Goal: Check status: Check status

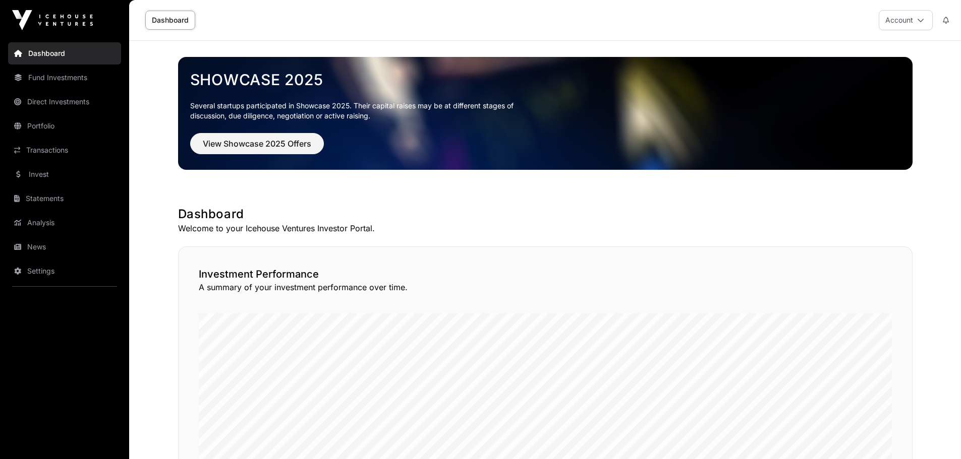
click at [46, 77] on link "Fund Investments" at bounding box center [64, 78] width 113 height 22
click at [73, 103] on link "Direct Investments" at bounding box center [64, 102] width 113 height 22
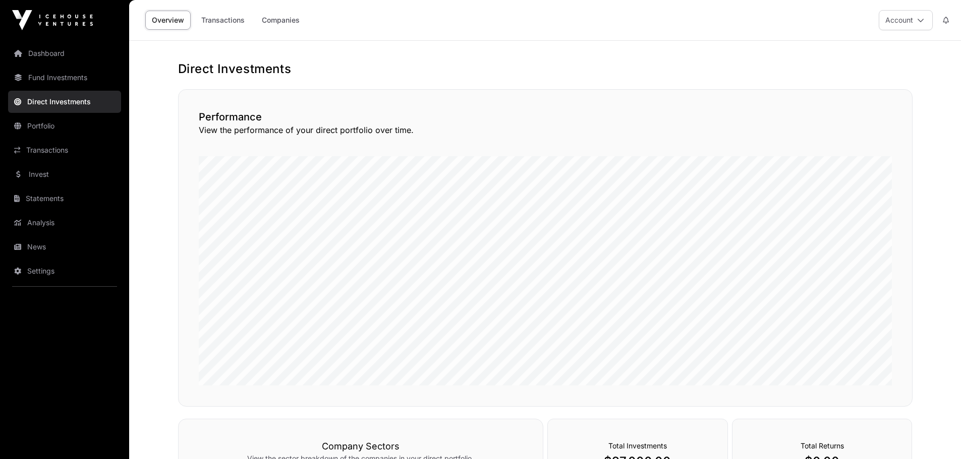
click at [48, 146] on link "Transactions" at bounding box center [64, 150] width 113 height 22
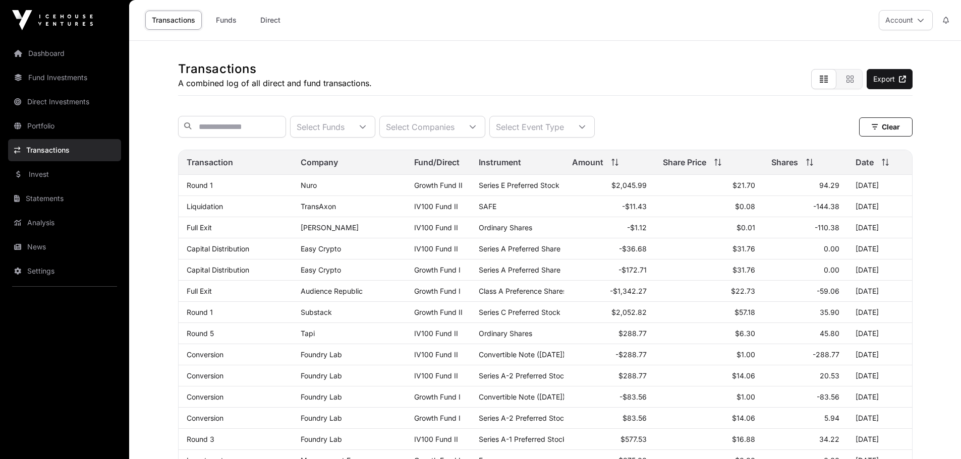
click at [41, 169] on link "Invest" at bounding box center [64, 174] width 113 height 22
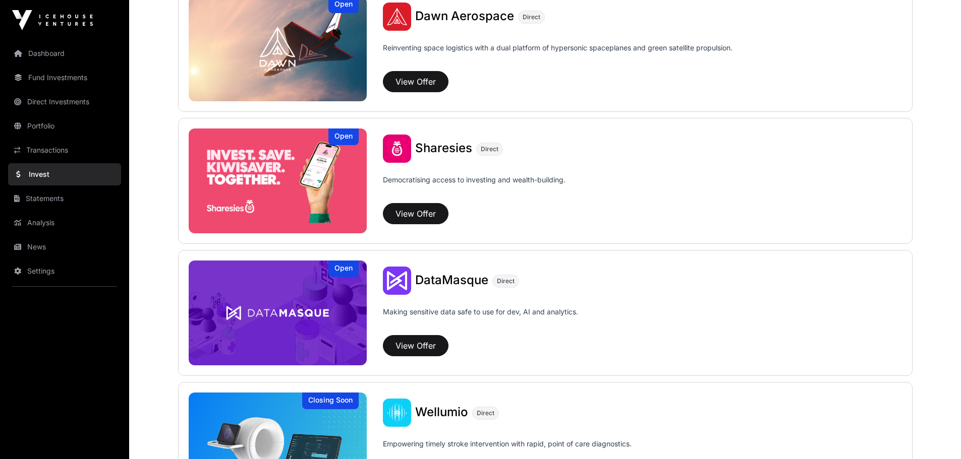
scroll to position [1210, 0]
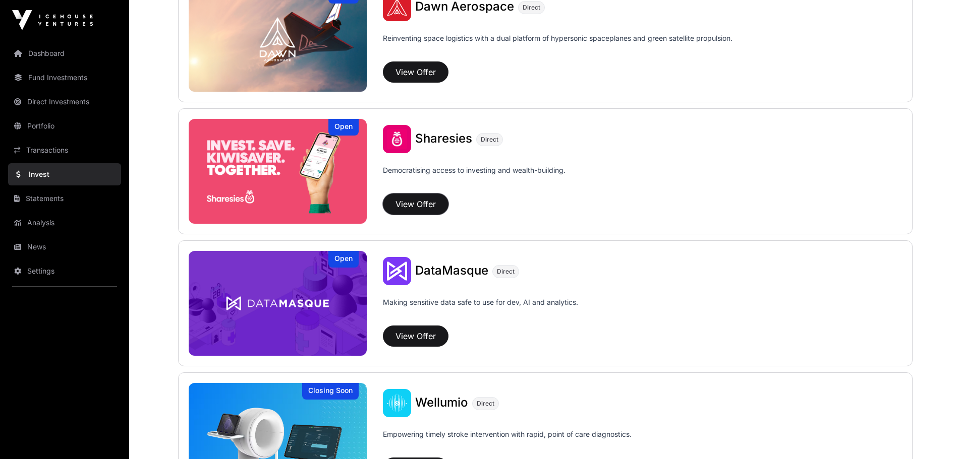
click at [414, 200] on button "View Offer" at bounding box center [416, 204] width 66 height 21
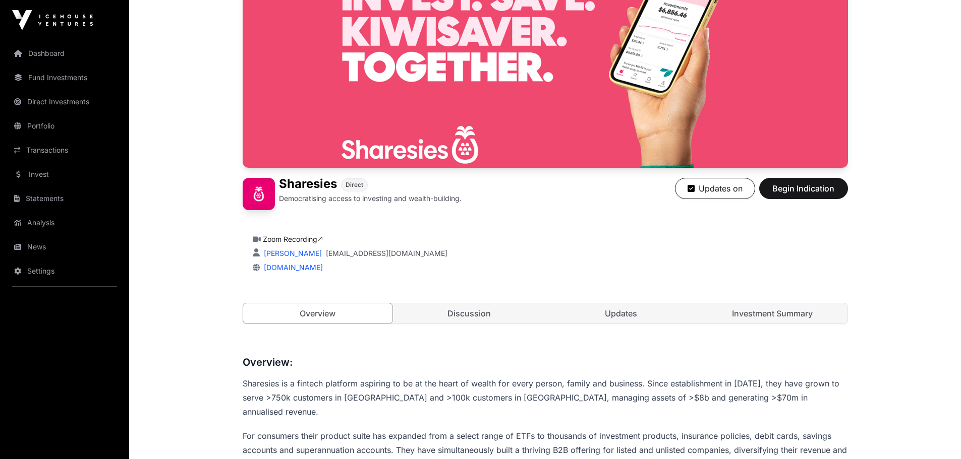
scroll to position [252, 0]
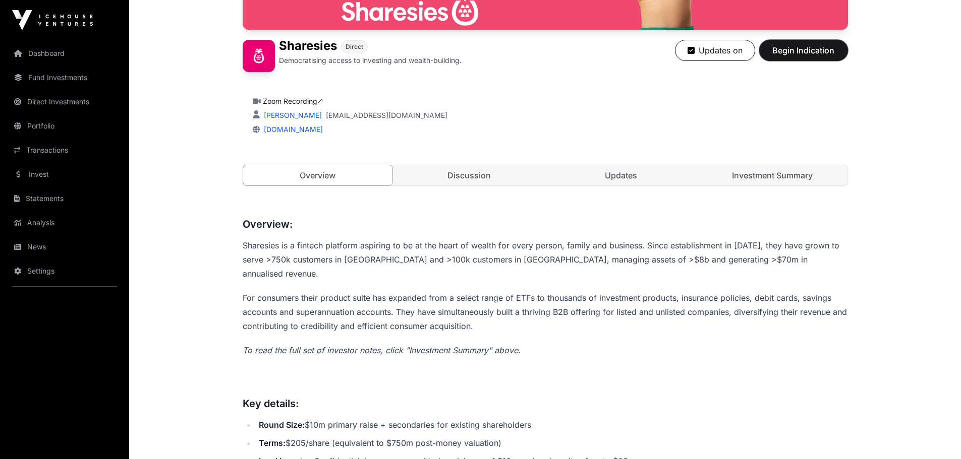
click at [779, 55] on span "Begin Indication" at bounding box center [804, 50] width 64 height 12
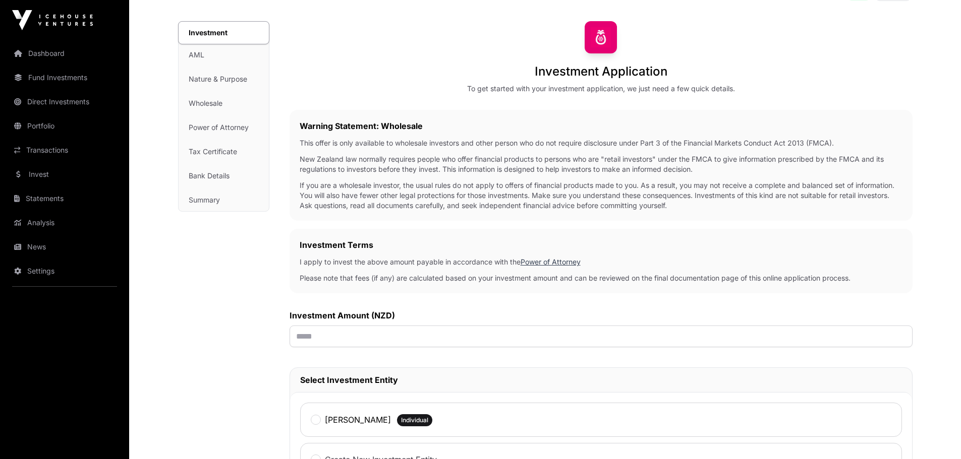
scroll to position [50, 0]
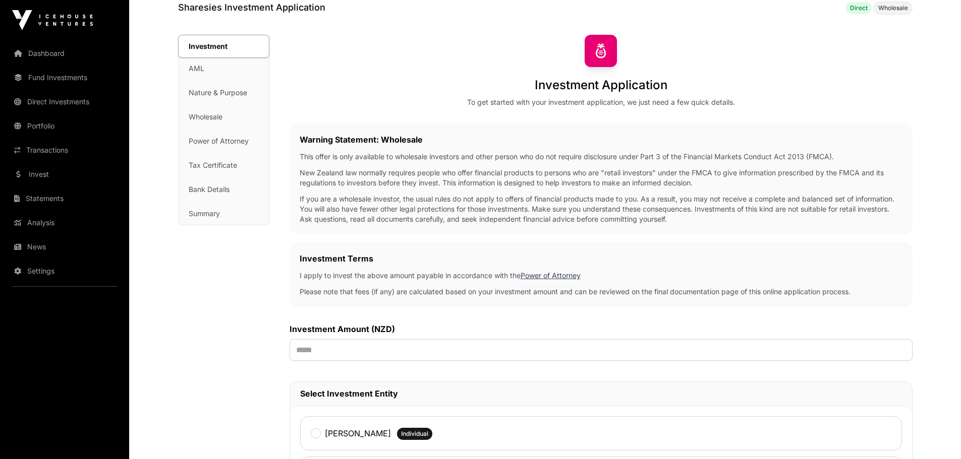
click at [58, 101] on link "Direct Investments" at bounding box center [64, 102] width 113 height 22
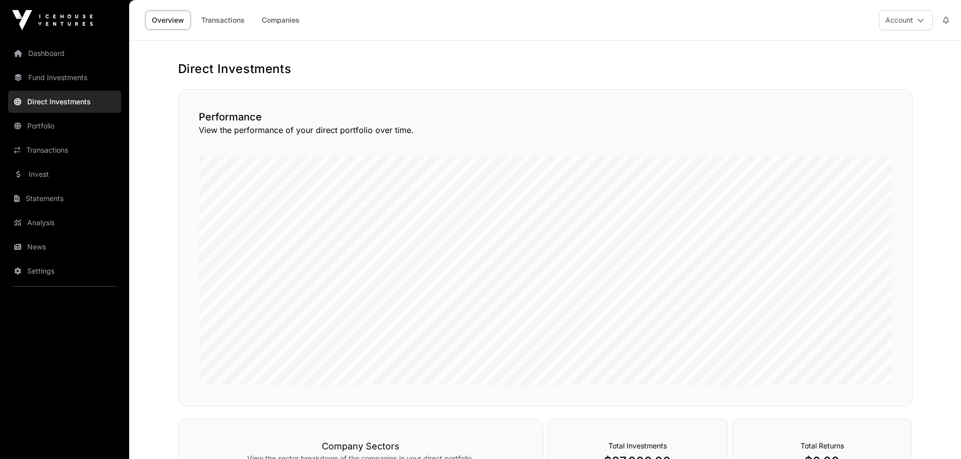
click at [219, 27] on link "Transactions" at bounding box center [223, 20] width 56 height 19
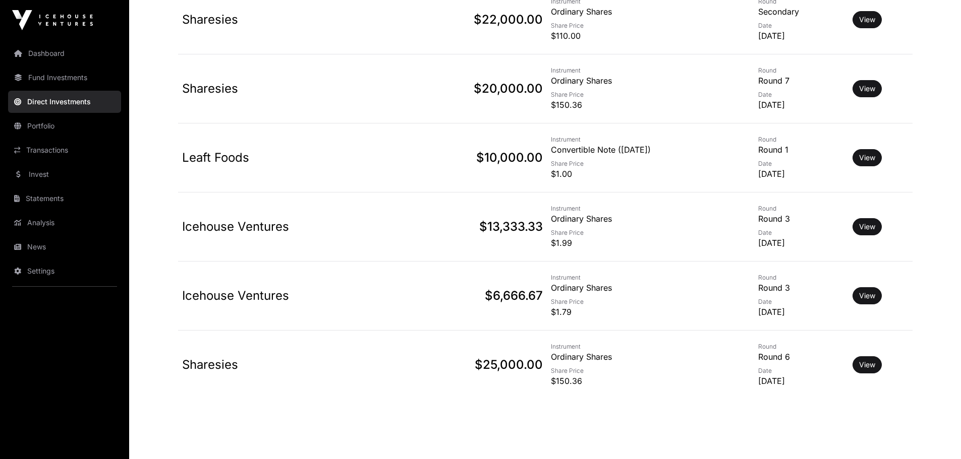
scroll to position [453, 0]
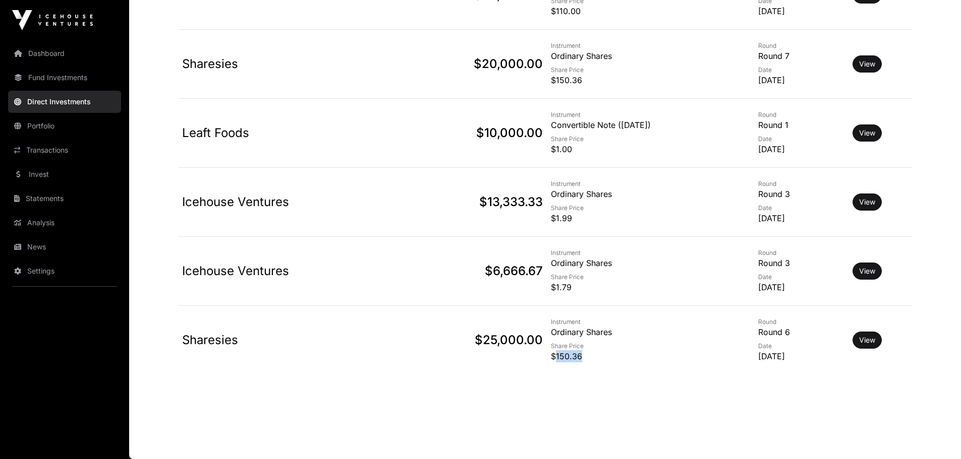
drag, startPoint x: 533, startPoint y: 358, endPoint x: 584, endPoint y: 358, distance: 50.9
click at [584, 358] on p "$150.36" at bounding box center [650, 357] width 199 height 12
click at [624, 366] on td "Instrument Ordinary Shares Share Price $150.36" at bounding box center [650, 340] width 207 height 69
click at [856, 334] on td "View" at bounding box center [880, 340] width 64 height 69
click at [870, 343] on link "View" at bounding box center [867, 340] width 16 height 10
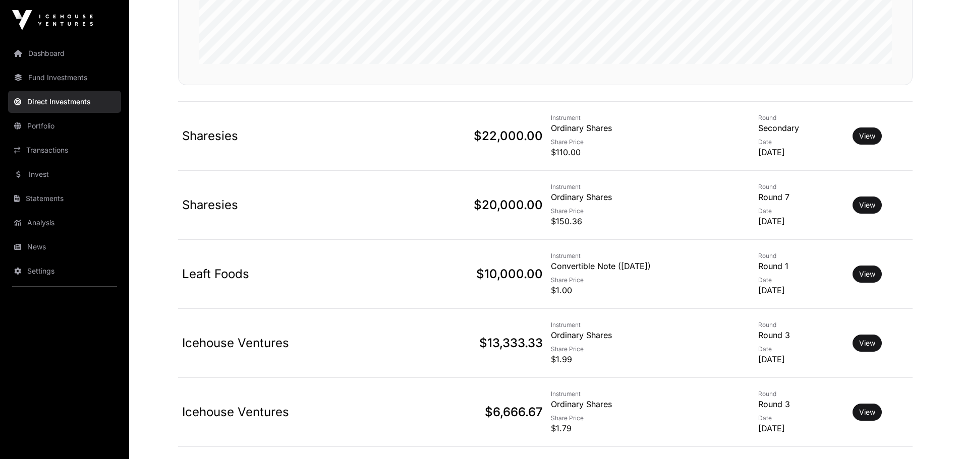
scroll to position [302, 0]
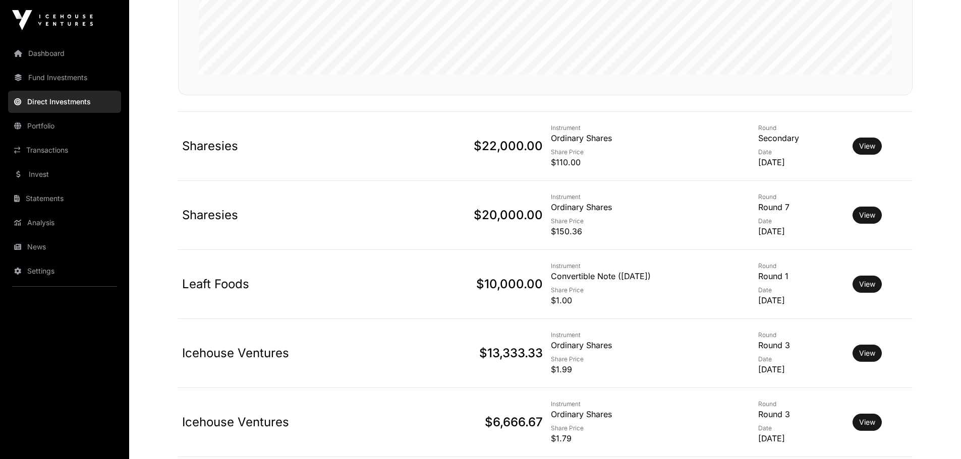
click at [875, 213] on link "View" at bounding box center [867, 215] width 16 height 10
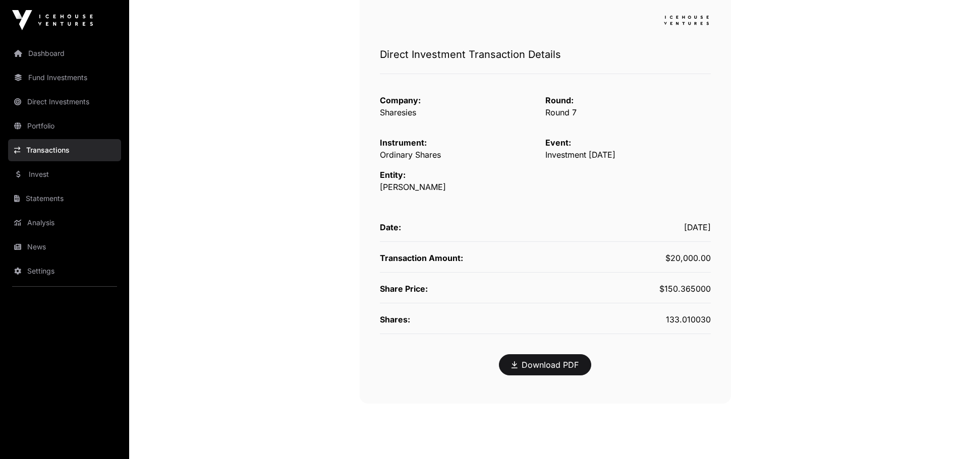
scroll to position [101, 0]
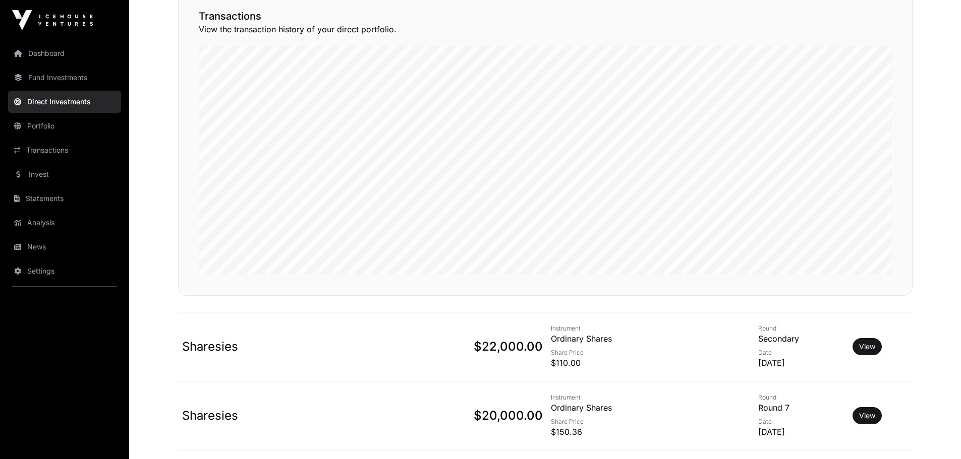
scroll to position [302, 0]
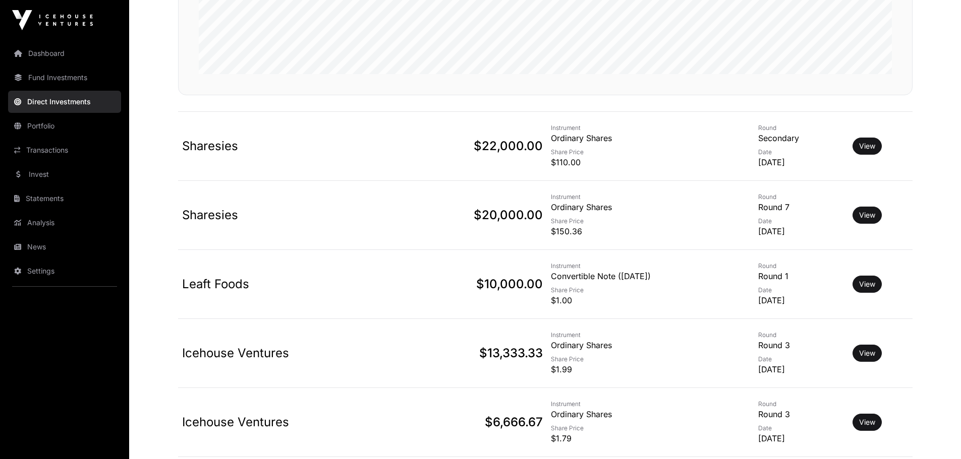
click at [871, 141] on link "View" at bounding box center [867, 146] width 16 height 10
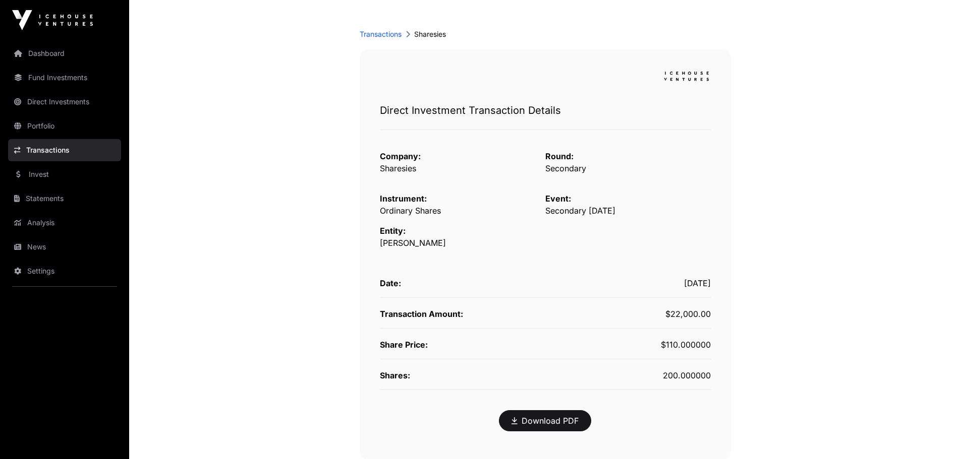
scroll to position [50, 0]
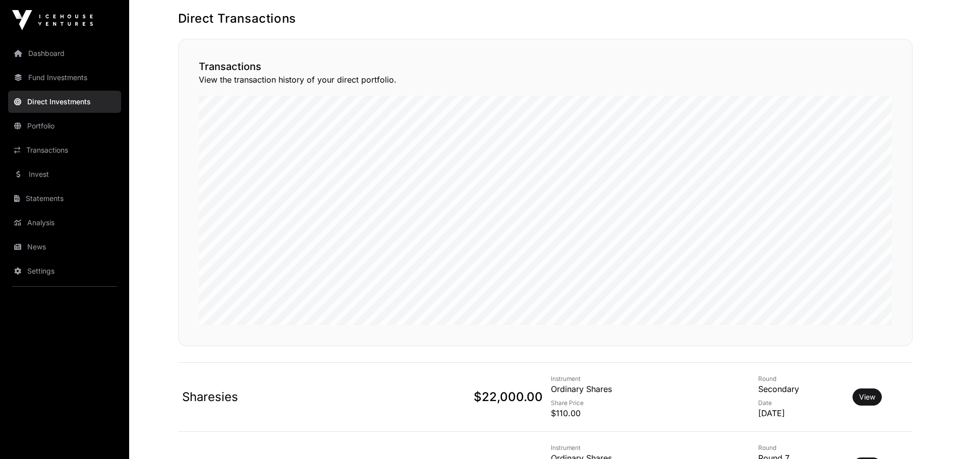
scroll to position [302, 0]
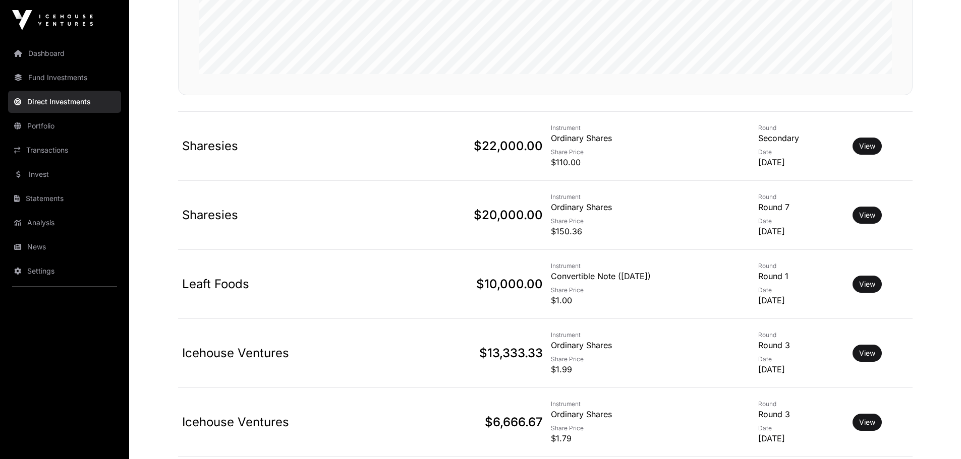
click at [153, 54] on main "Direct Transactions Transactions View the transaction history of your direct po…" at bounding box center [545, 174] width 832 height 871
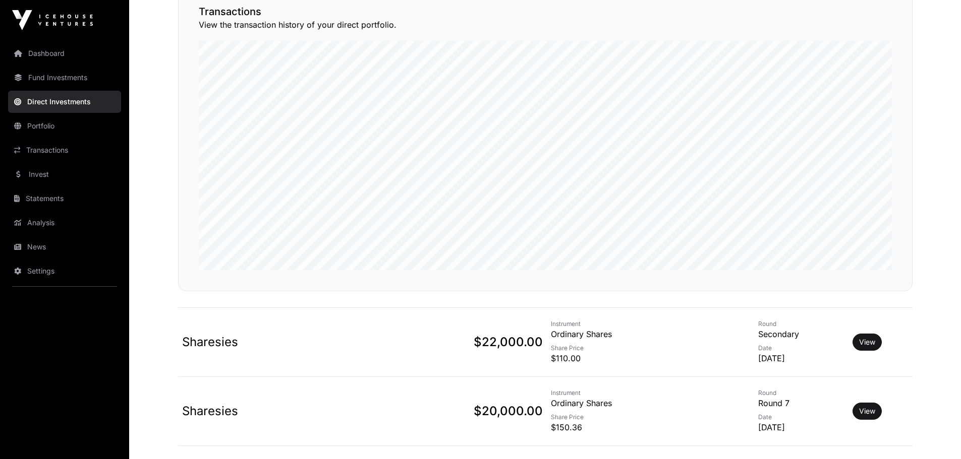
scroll to position [0, 0]
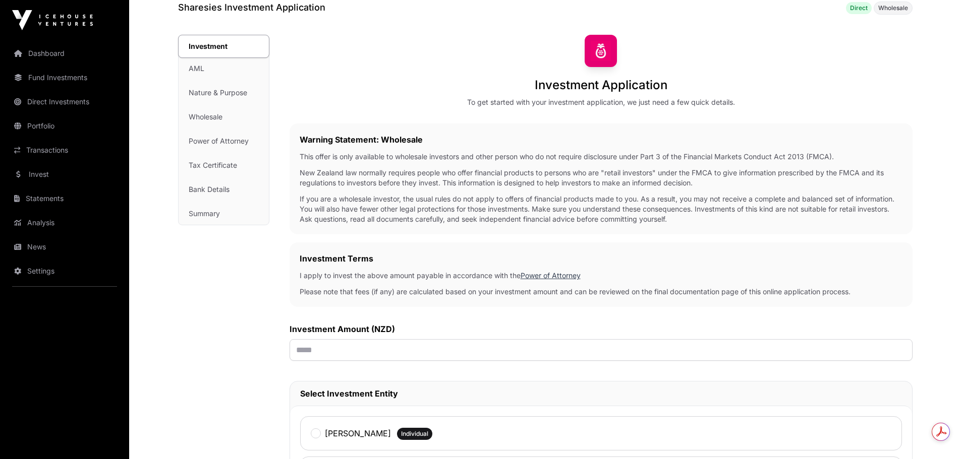
click at [237, 265] on div "Investment Investment AML Nature & Purpose Wholesale Power of Attorney Tax Cert…" at bounding box center [223, 394] width 91 height 718
